Goal: Task Accomplishment & Management: Use online tool/utility

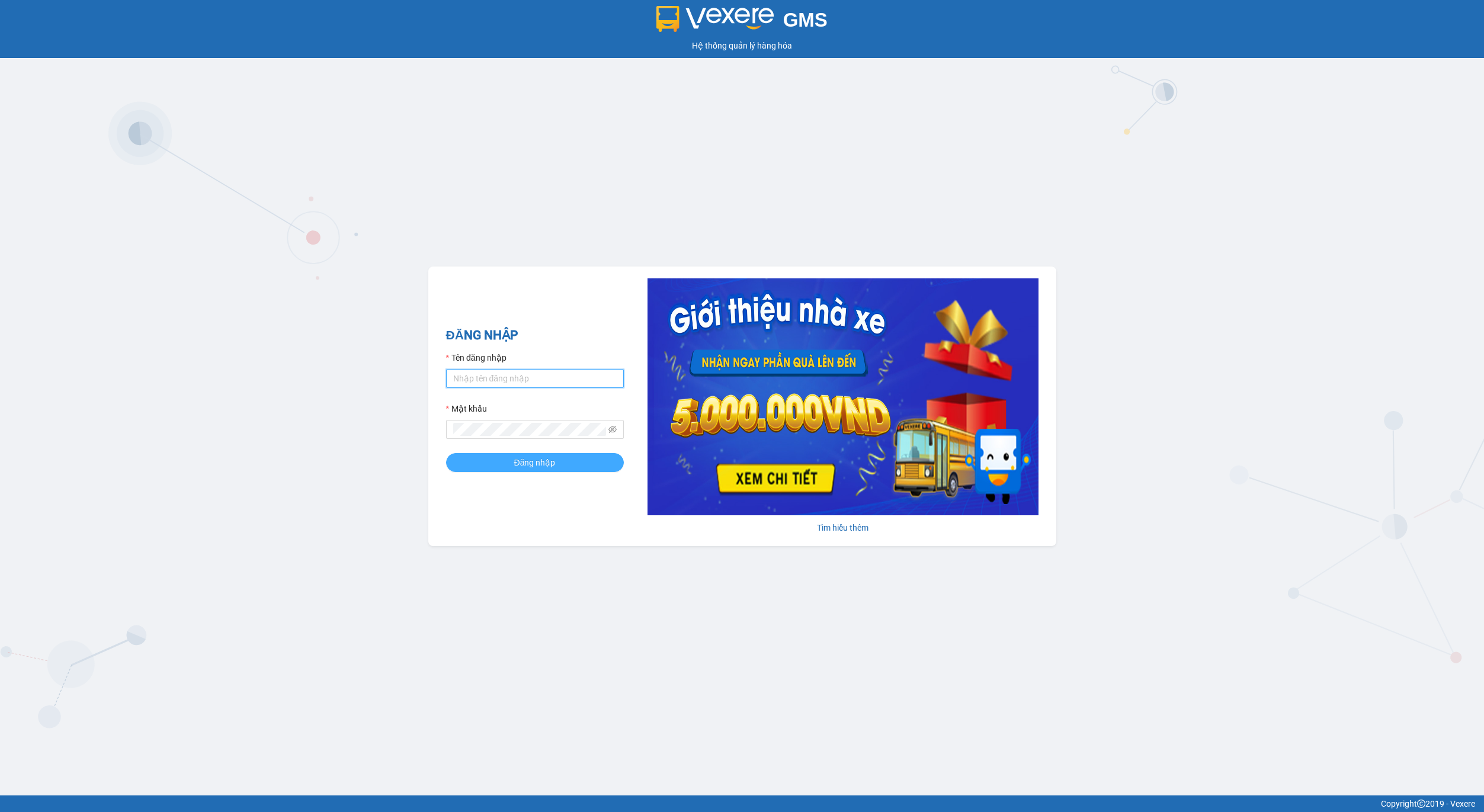
type input "admin.xtl"
click at [605, 470] on button "Đăng nhập" at bounding box center [535, 463] width 178 height 19
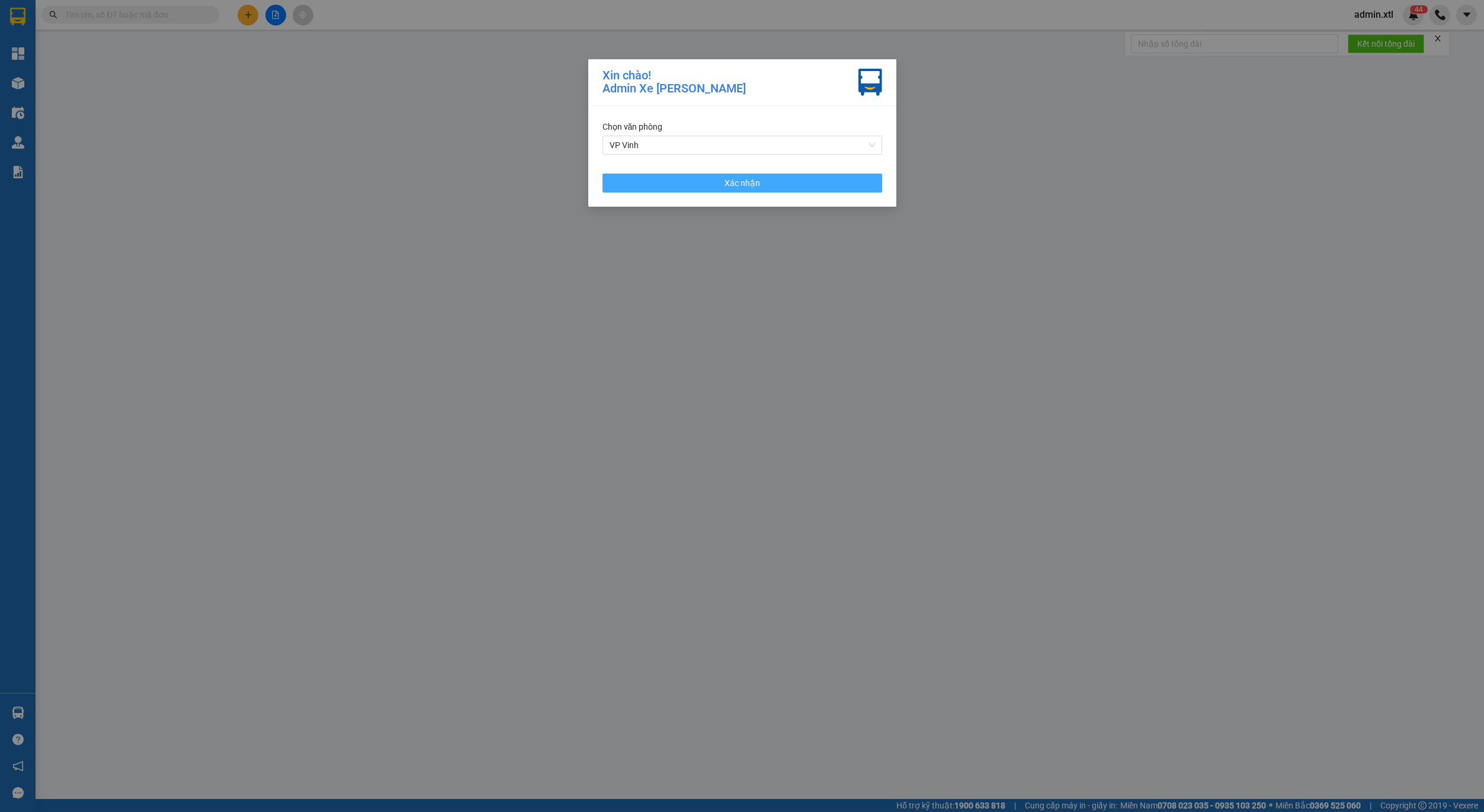
click at [849, 186] on button "Xác nhận" at bounding box center [742, 183] width 280 height 19
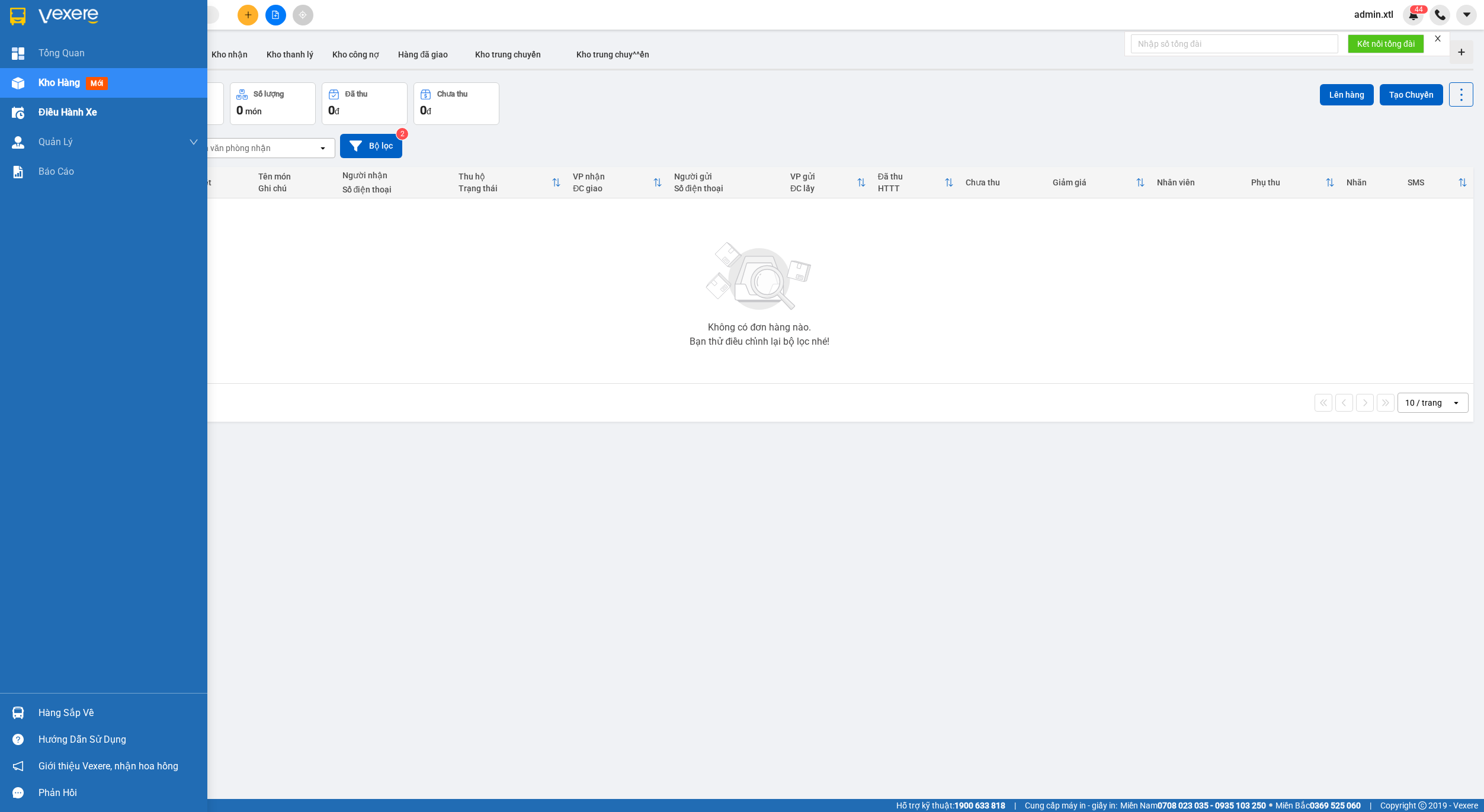
click at [18, 110] on img at bounding box center [18, 112] width 12 height 12
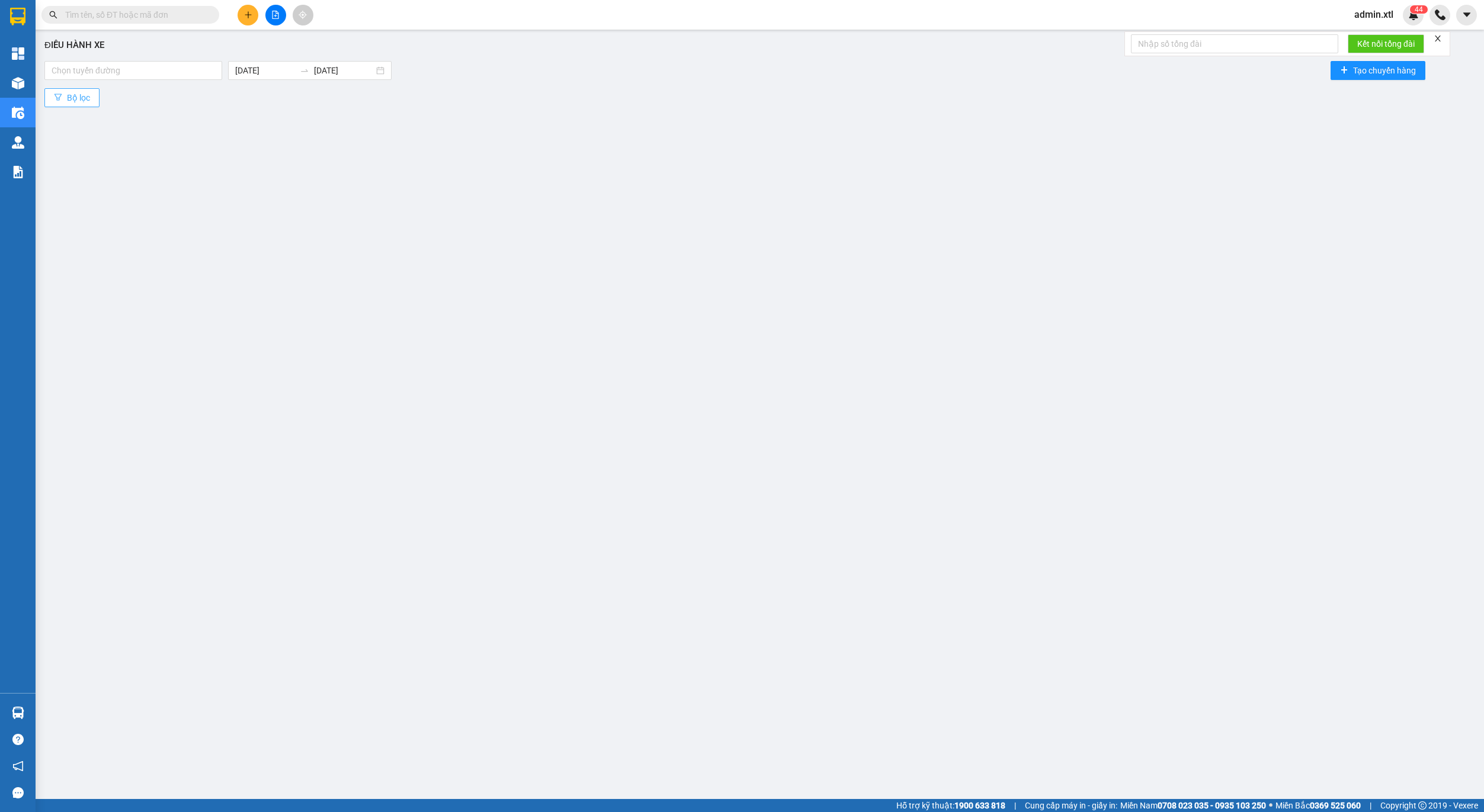
click at [93, 91] on button "Bộ lọc" at bounding box center [72, 98] width 55 height 19
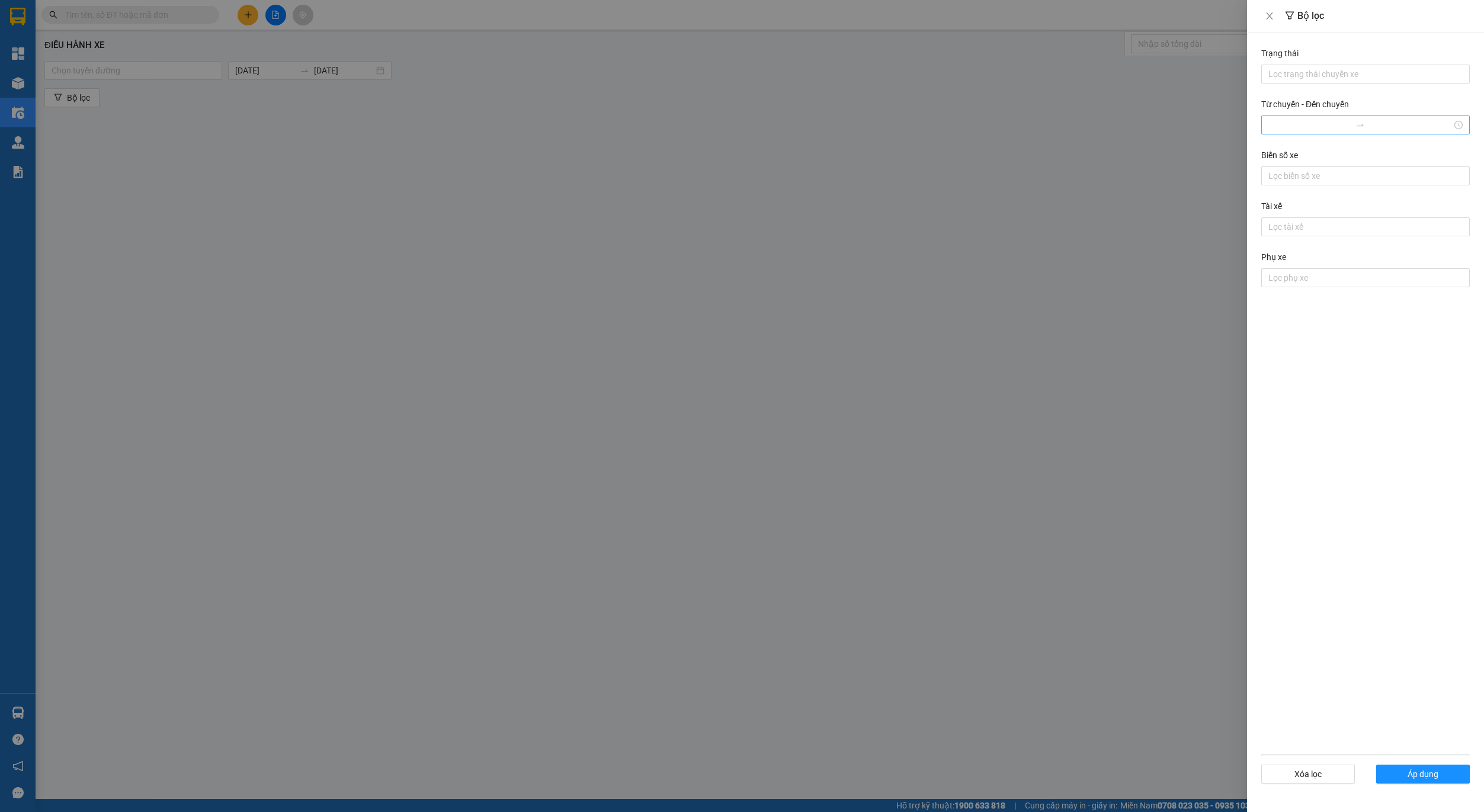
click at [1348, 117] on div at bounding box center [1366, 125] width 209 height 19
click at [1262, 235] on div "05" at bounding box center [1278, 235] width 33 height 16
type input "05:00"
click at [1085, 294] on div at bounding box center [742, 406] width 1484 height 812
